Goal: Information Seeking & Learning: Check status

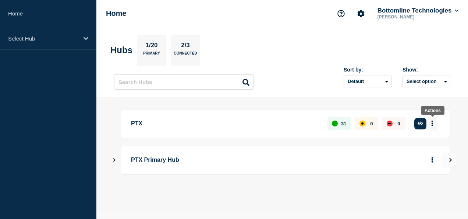
click at [434, 124] on button "More actions" at bounding box center [432, 124] width 10 height 14
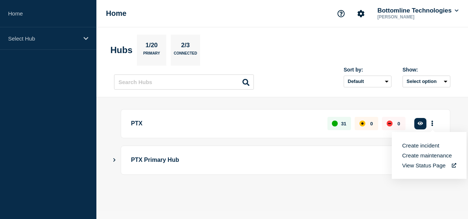
click at [303, 97] on main "PTX 31 0 0 Create incident See overview PTX Primary Hub" at bounding box center [282, 154] width 372 height 114
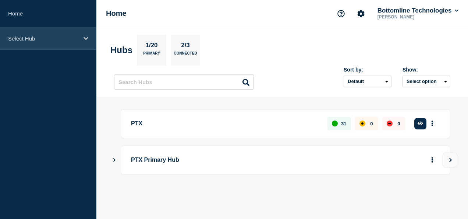
click at [39, 38] on p "Select Hub" at bounding box center [43, 38] width 71 height 6
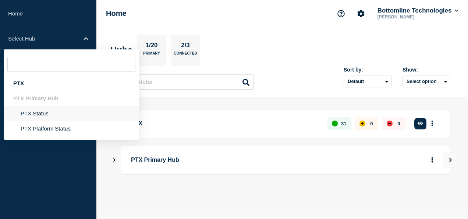
click at [57, 111] on li "PTX Status" at bounding box center [71, 113] width 135 height 15
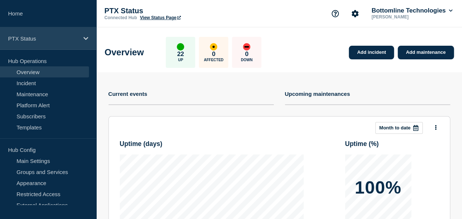
click at [25, 40] on p "PTX Status" at bounding box center [43, 38] width 71 height 6
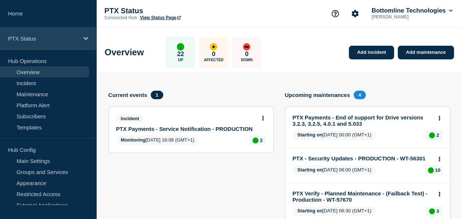
click at [35, 39] on p "PTX Status" at bounding box center [43, 38] width 71 height 6
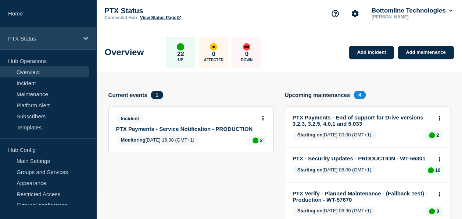
click at [22, 38] on p "PTX Status" at bounding box center [43, 38] width 71 height 6
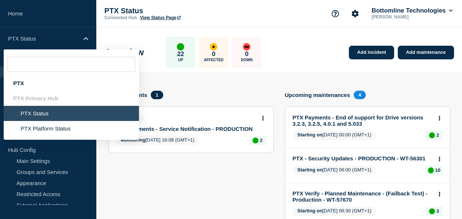
click at [44, 114] on li "PTX Status" at bounding box center [71, 113] width 135 height 15
click at [208, 152] on section "Current events 1 Incident PTX Payments - Service Notification - PRODUCTION Moni…" at bounding box center [192, 182] width 166 height 185
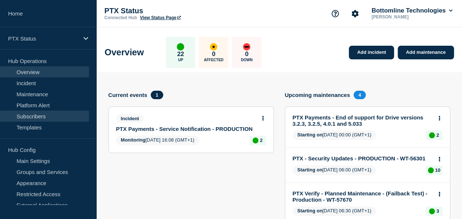
click at [47, 116] on link "Subscribers" at bounding box center [44, 115] width 89 height 11
